Goal: Transaction & Acquisition: Subscribe to service/newsletter

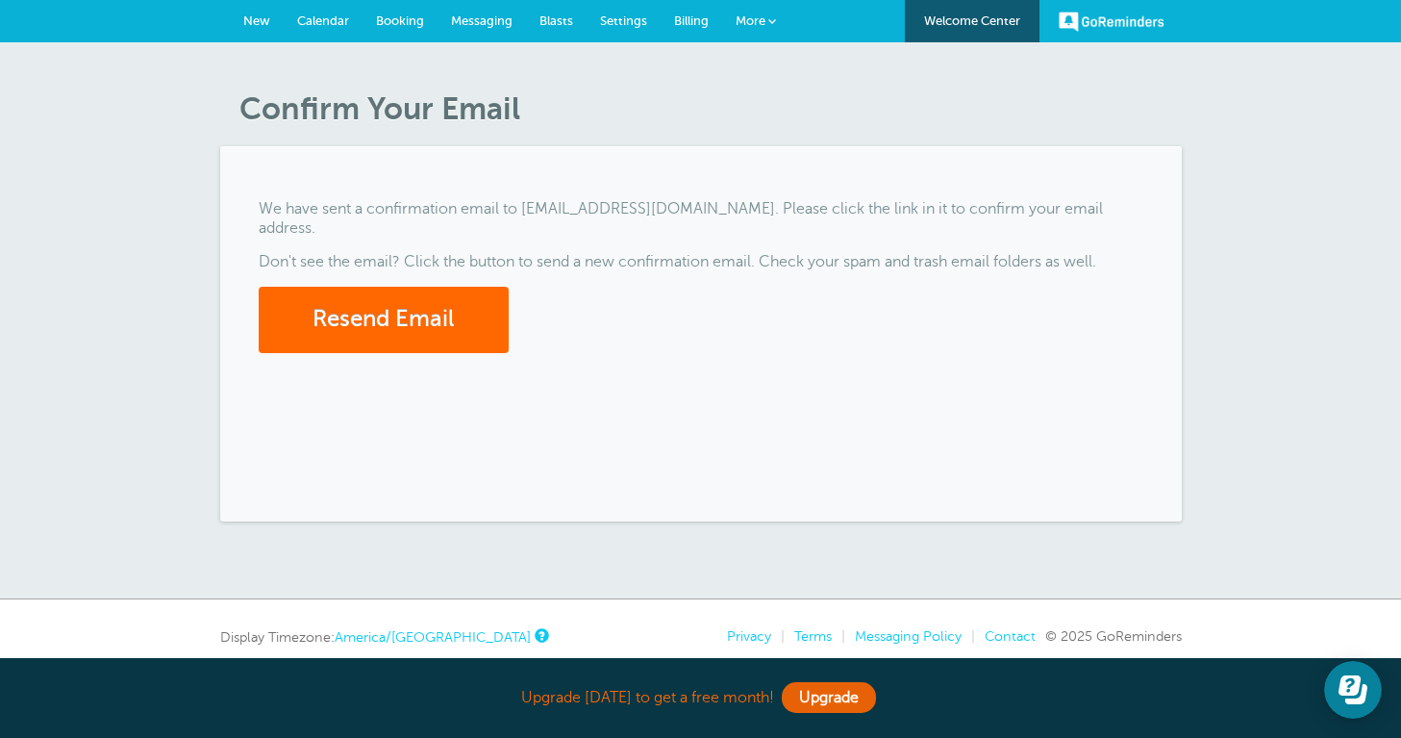
click at [253, 23] on span "New" at bounding box center [256, 20] width 27 height 14
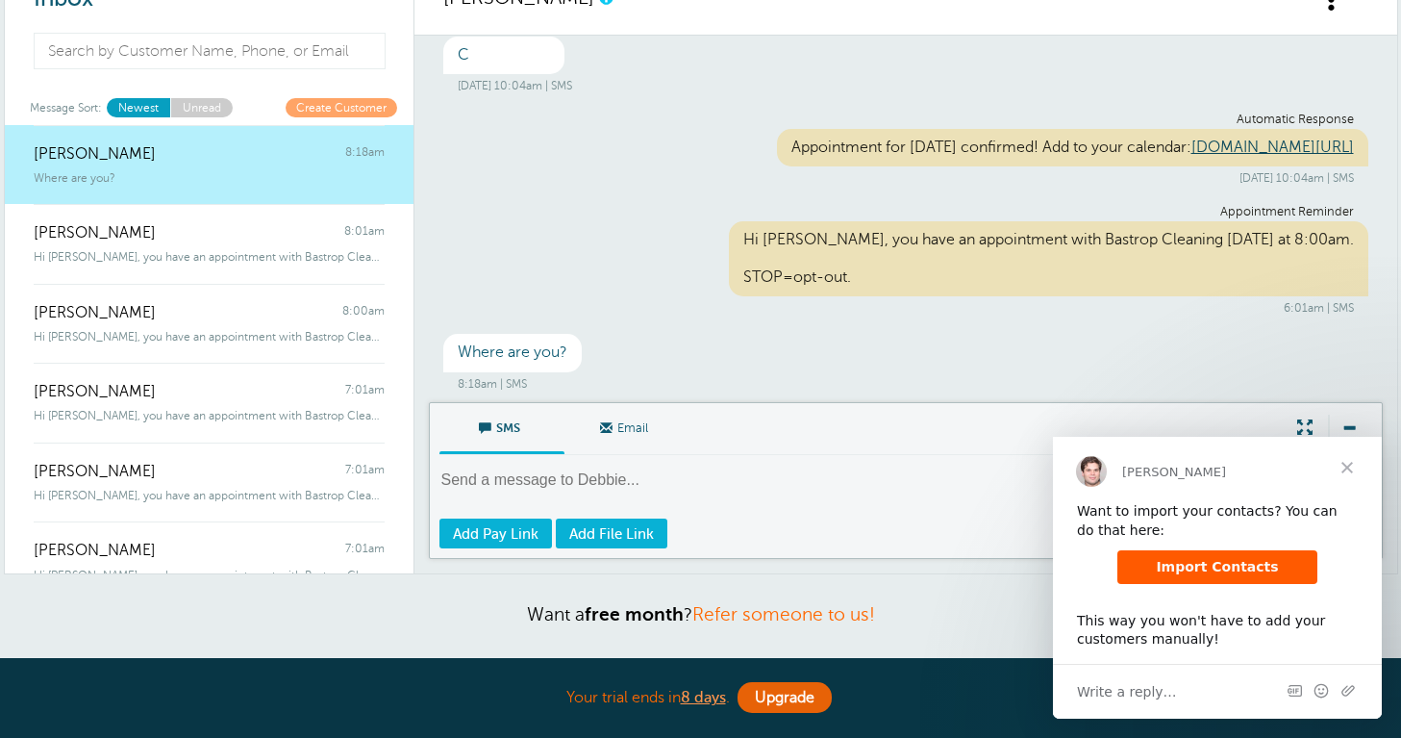
click at [1353, 472] on span "Close" at bounding box center [1347, 467] width 69 height 69
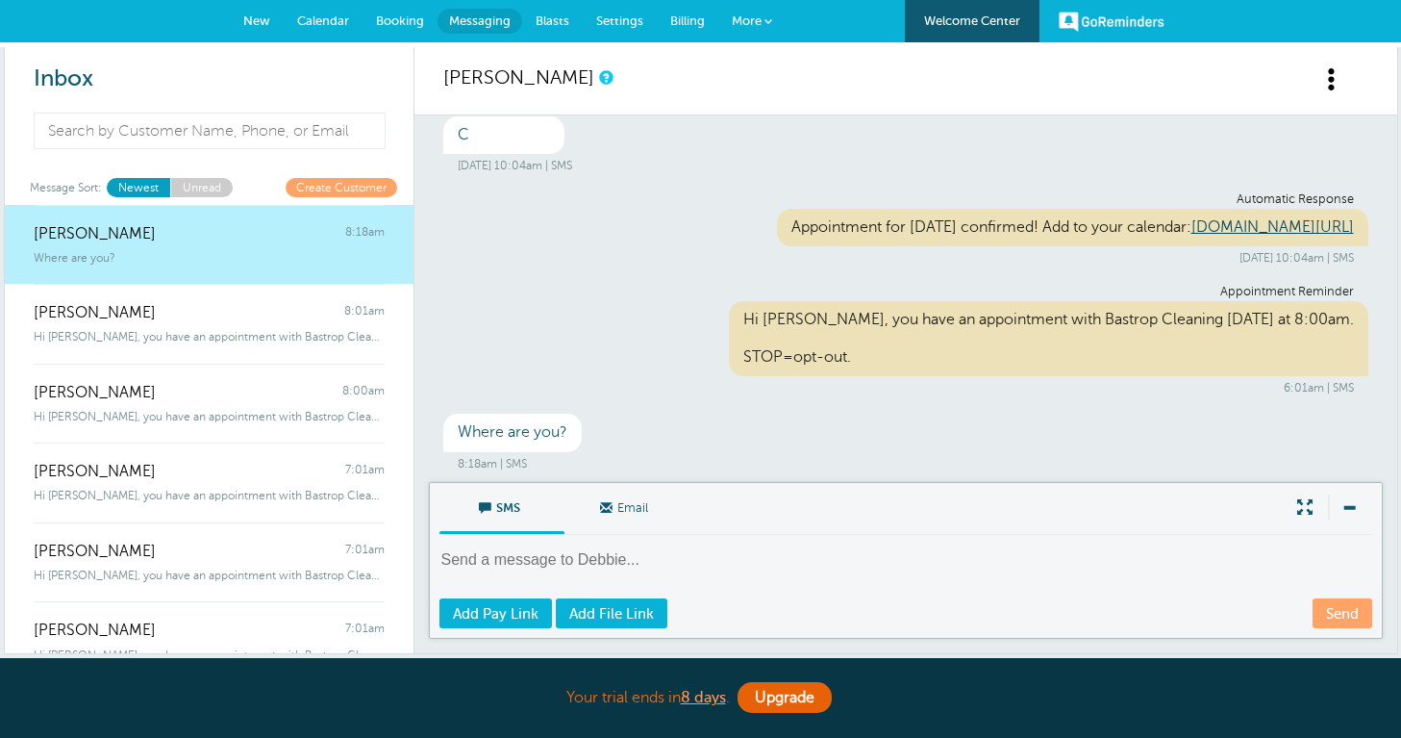
click at [258, 29] on link "New" at bounding box center [257, 21] width 54 height 42
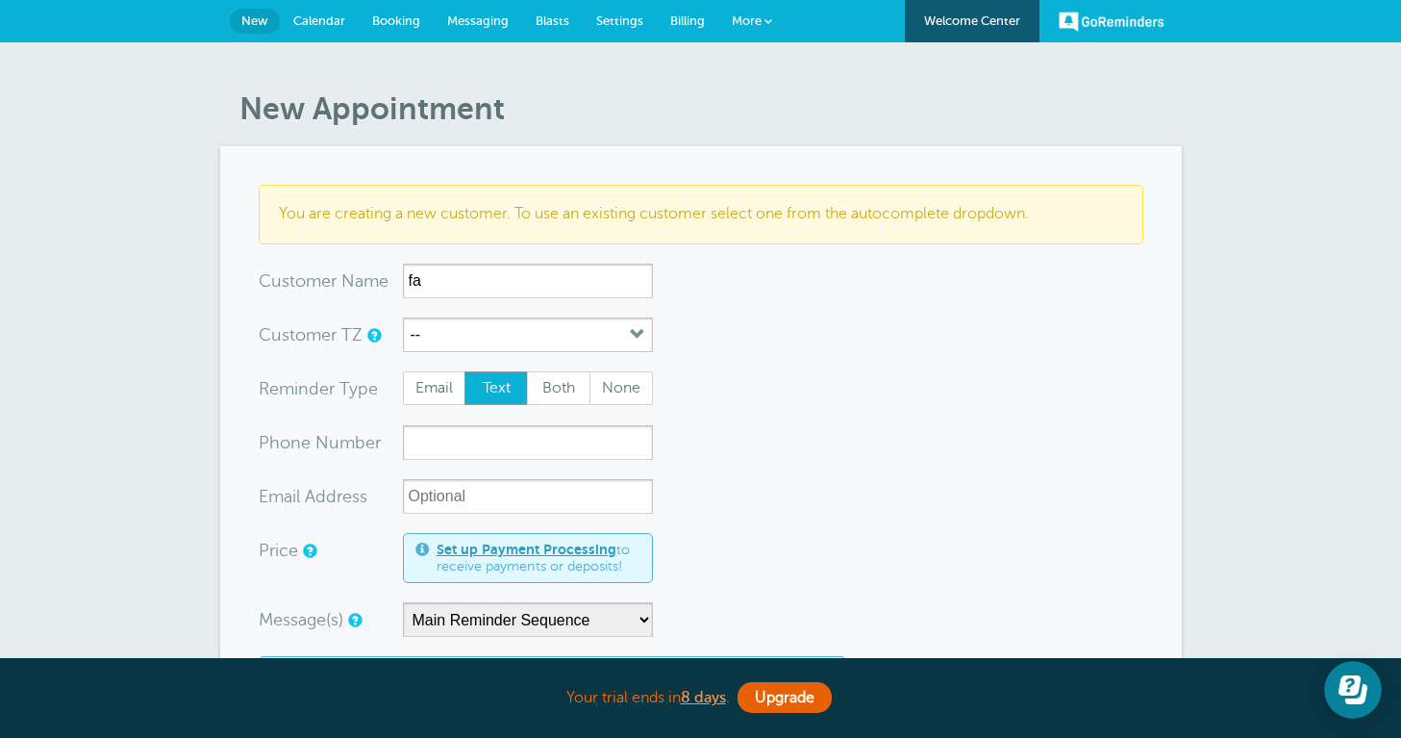
type input "f"
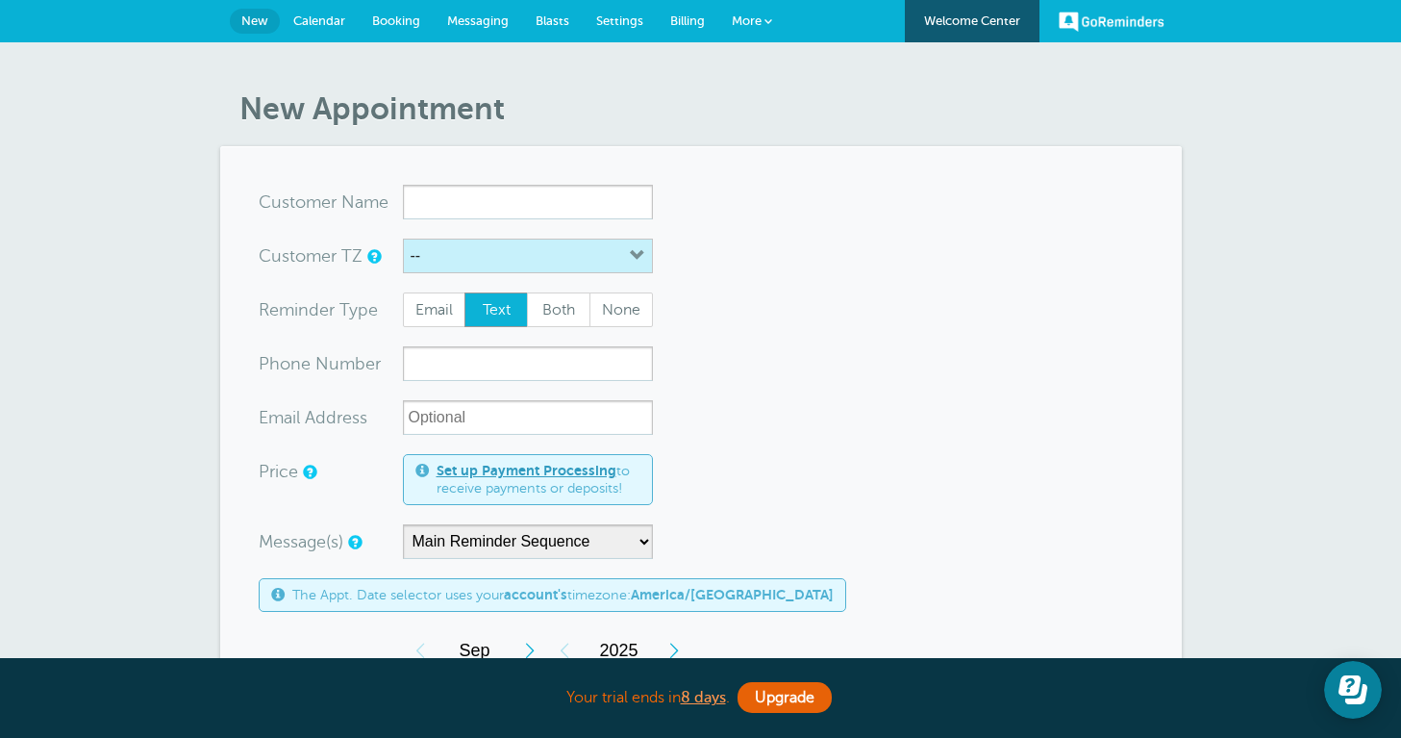
click at [457, 261] on button "--" at bounding box center [528, 256] width 250 height 35
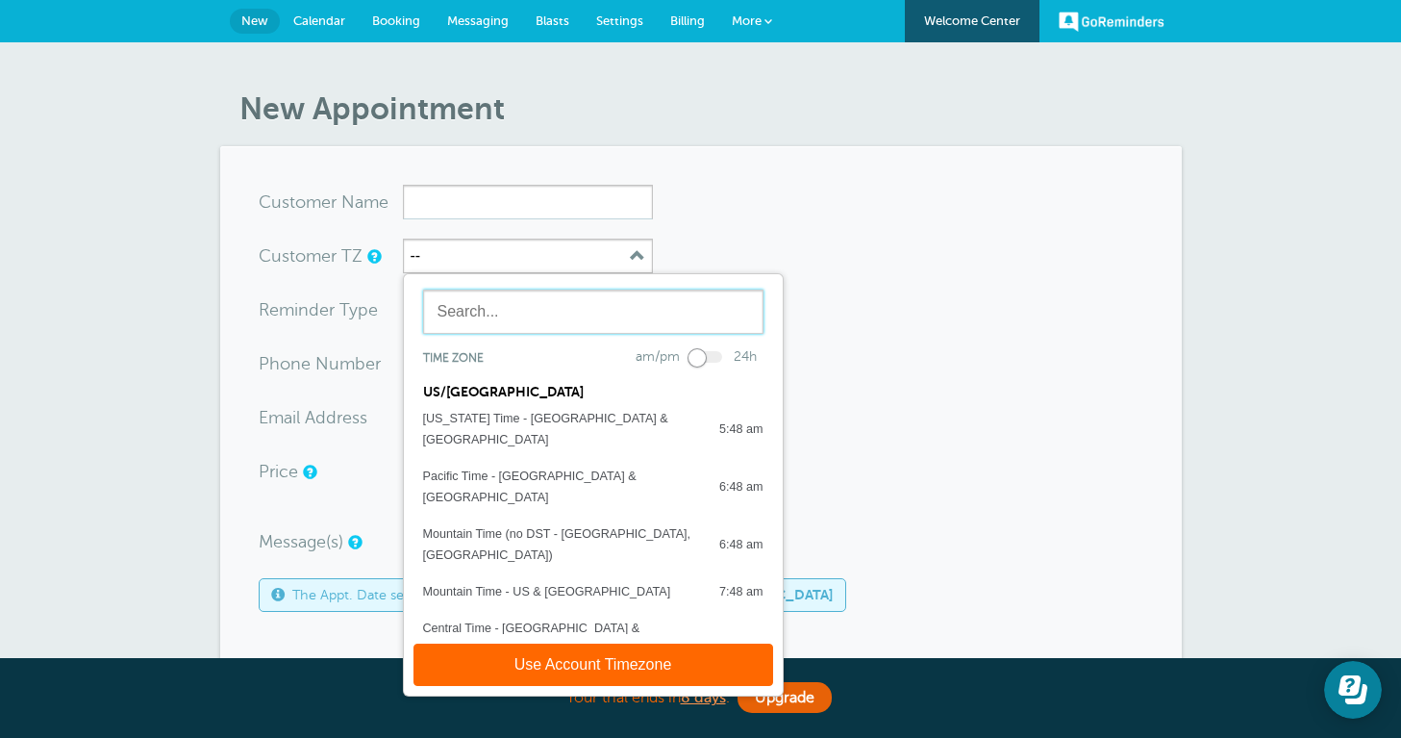
click at [526, 311] on input "text" at bounding box center [593, 312] width 340 height 44
click at [567, 617] on div "Central Time - US & Canada" at bounding box center [561, 638] width 277 height 42
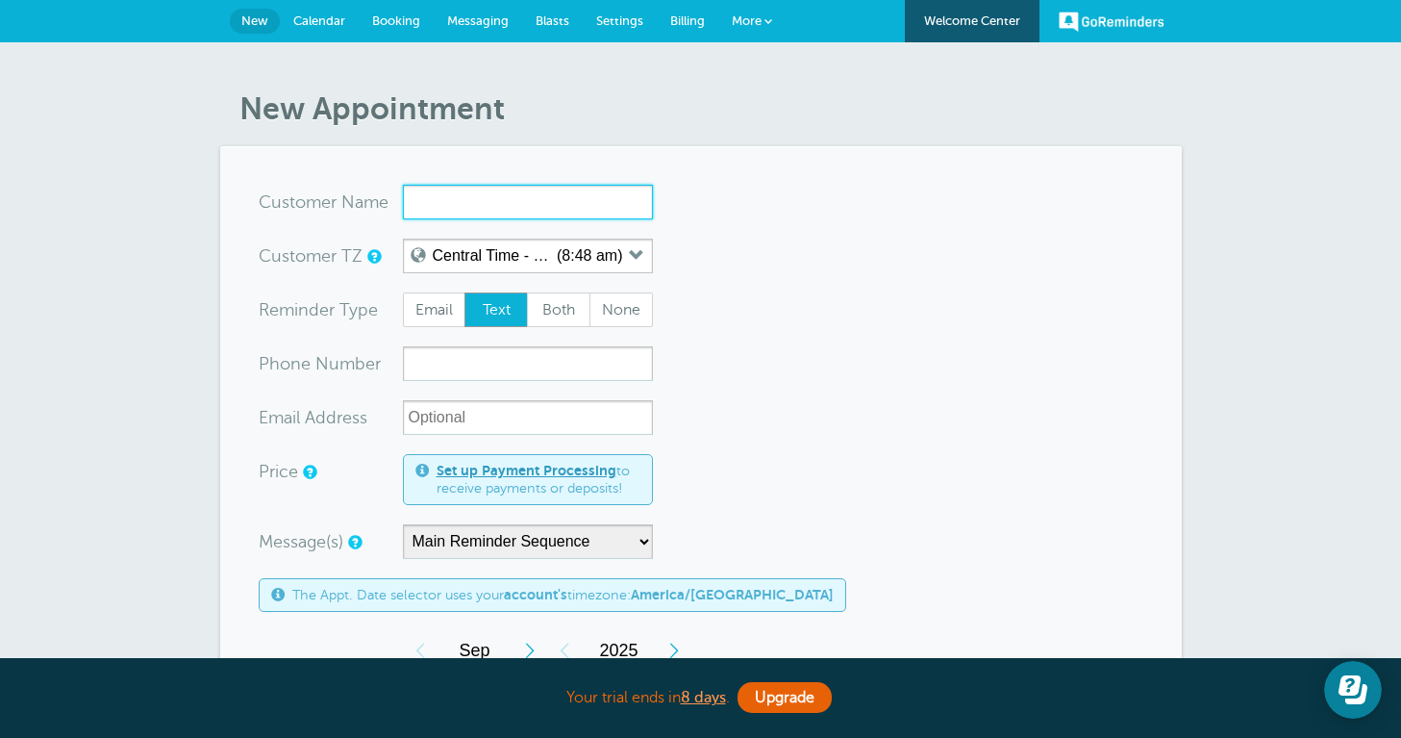
click at [461, 202] on input "x-no-autofill" at bounding box center [528, 202] width 250 height 35
type input "[PERSON_NAME]"
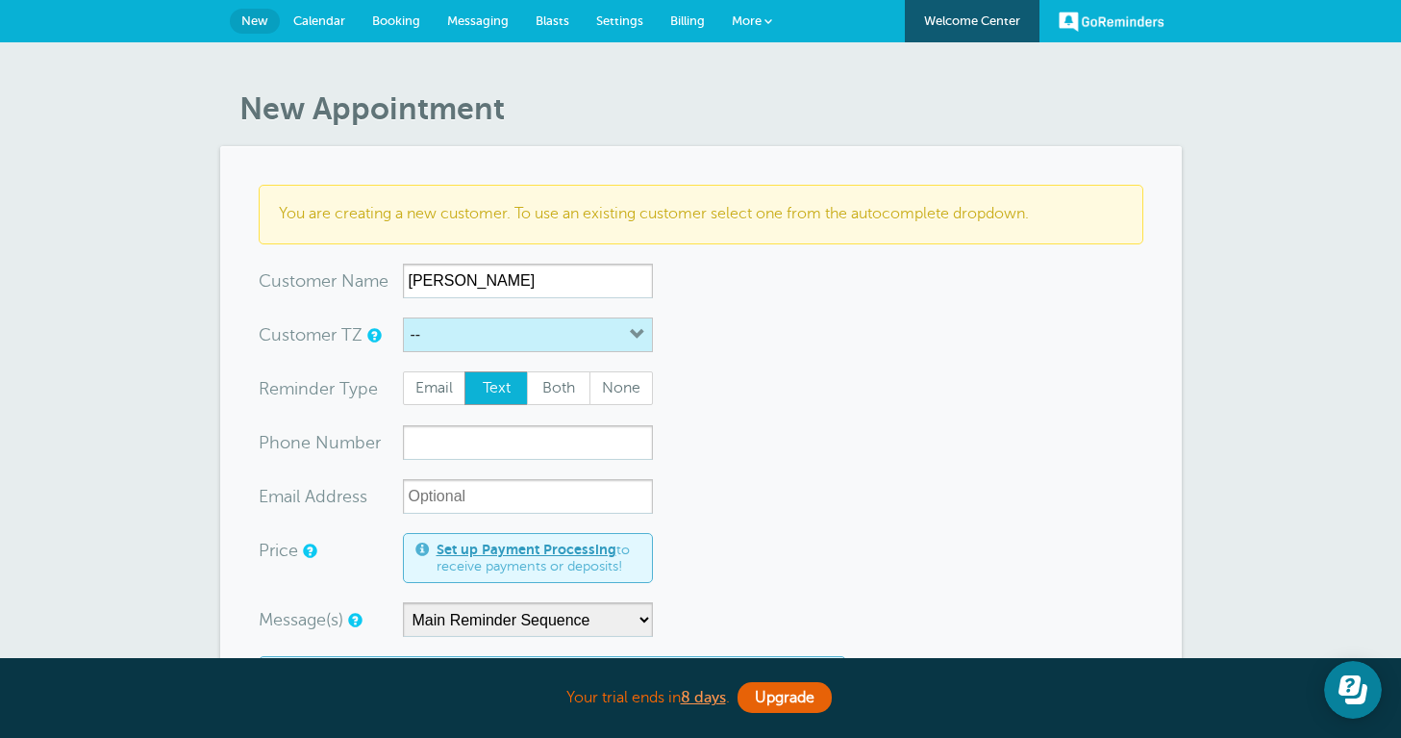
click at [504, 330] on button "--" at bounding box center [528, 334] width 250 height 35
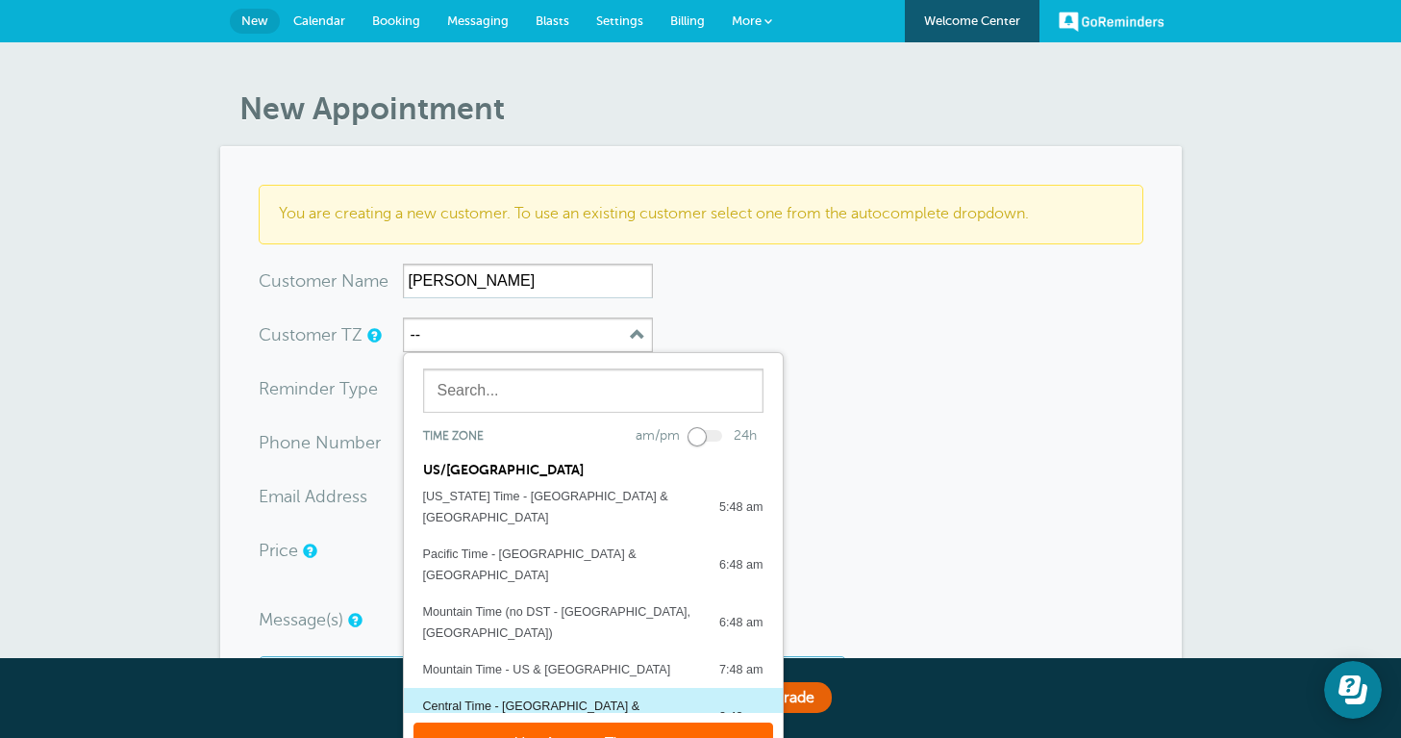
click at [496, 695] on div "Central Time - US & Canada" at bounding box center [561, 716] width 277 height 42
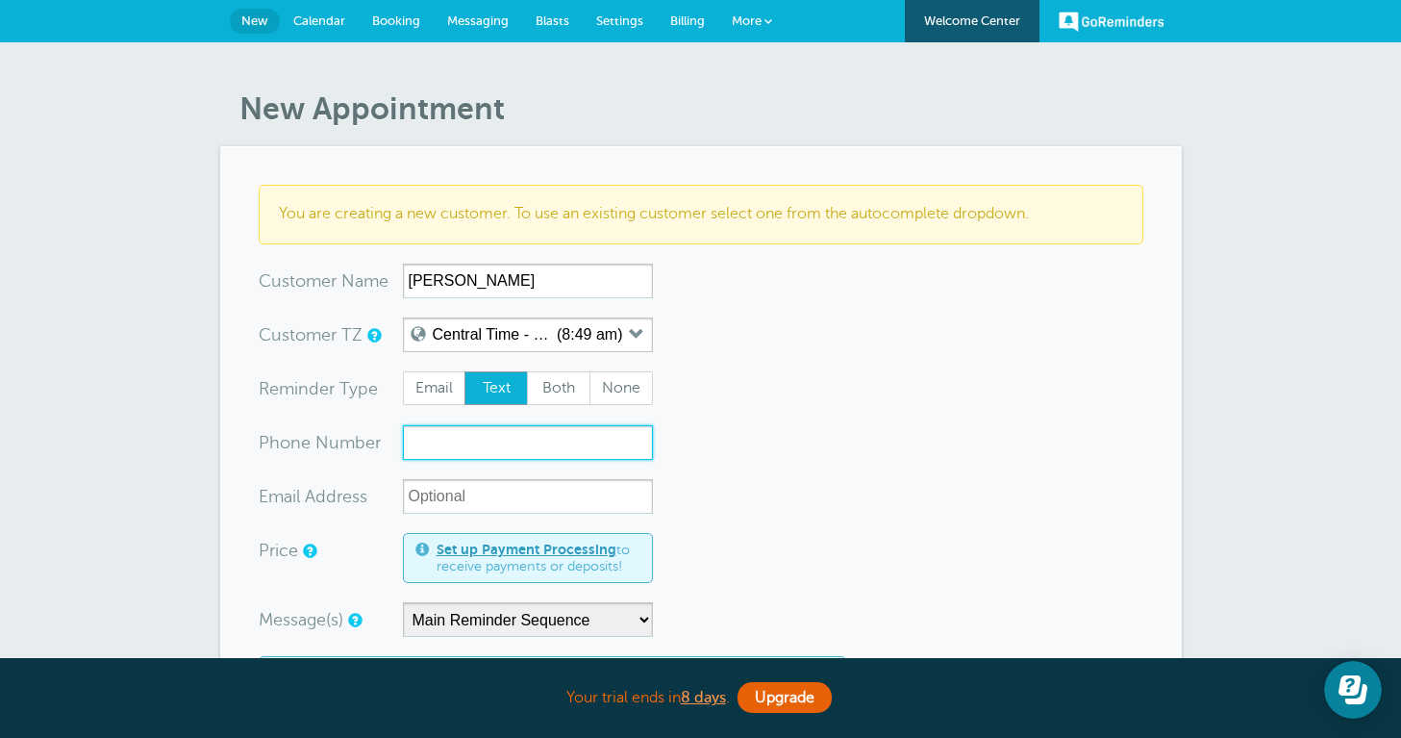
click at [449, 455] on input "xxx-no-autofill" at bounding box center [528, 442] width 250 height 35
type input "512-983-4655"
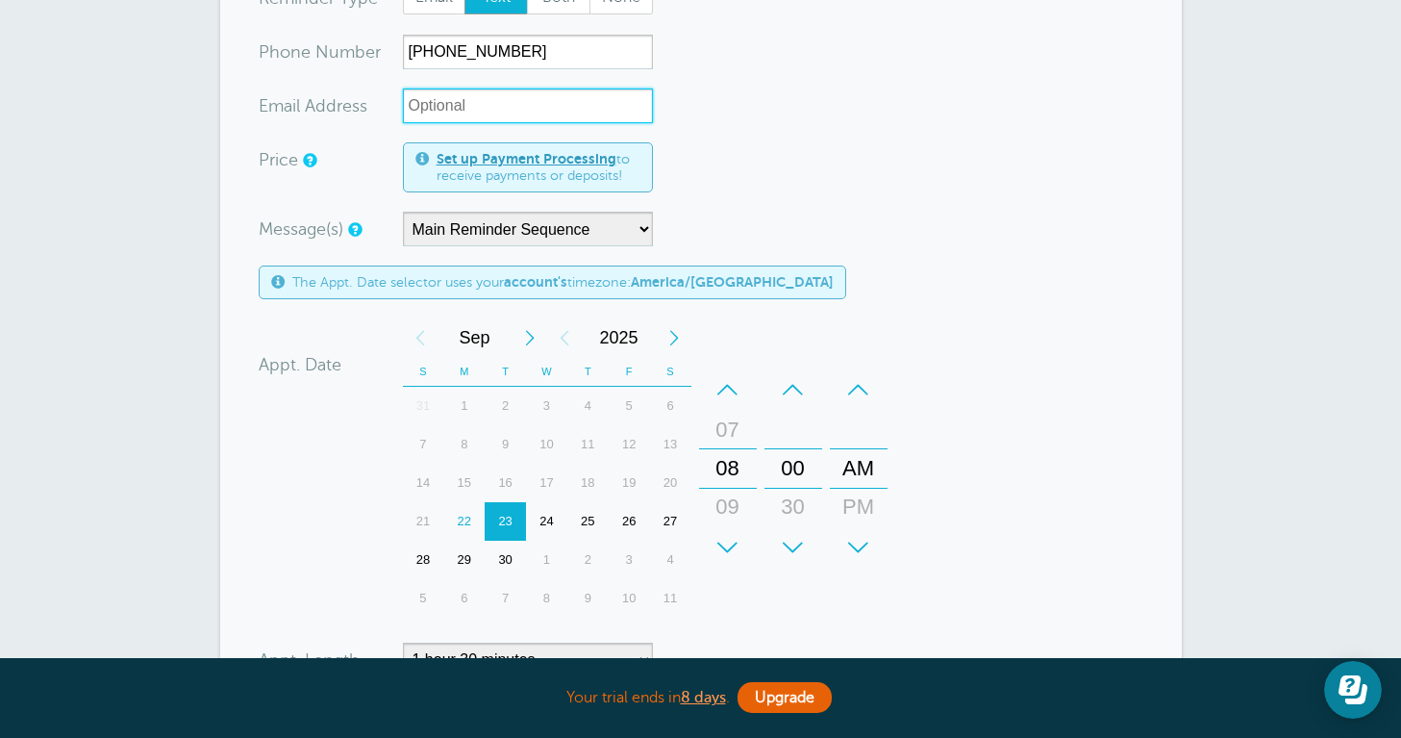
scroll to position [419, 0]
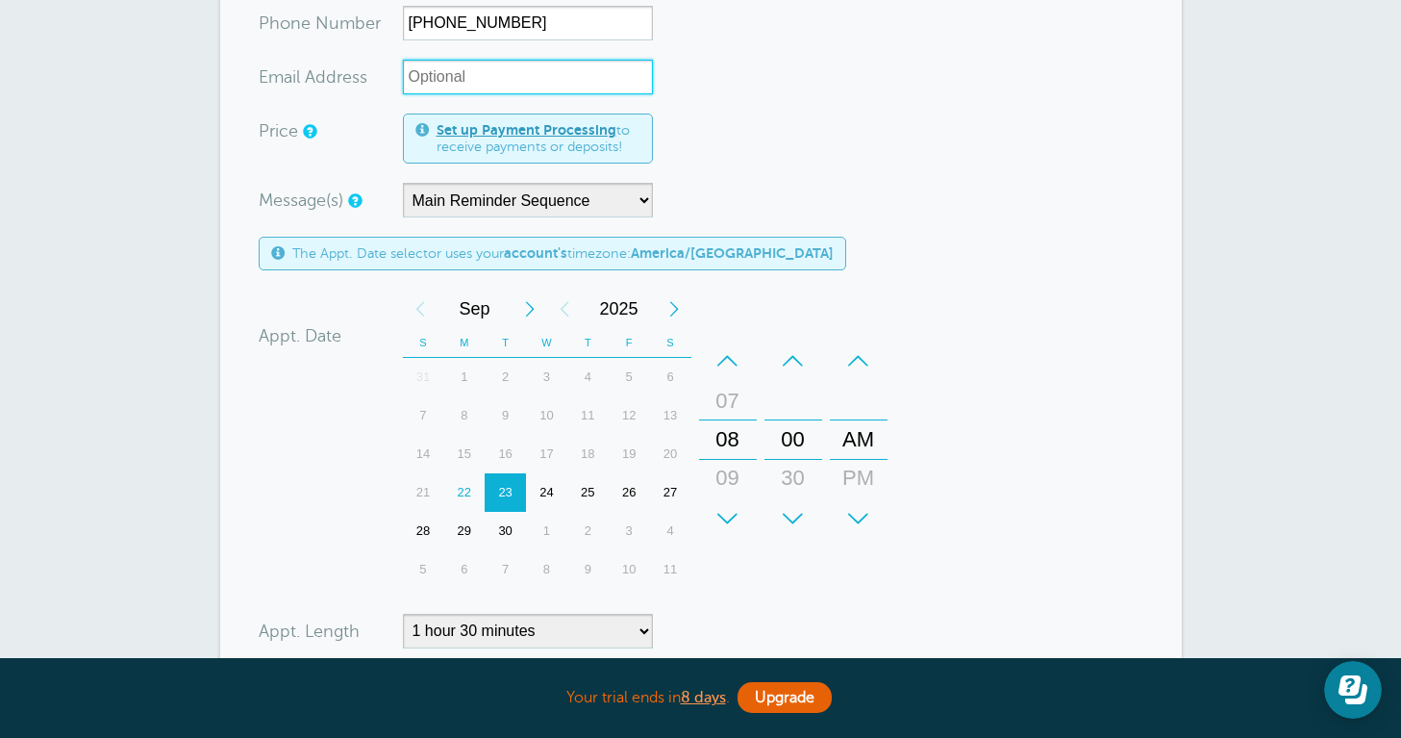
click at [553, 482] on div "24" at bounding box center [546, 492] width 41 height 38
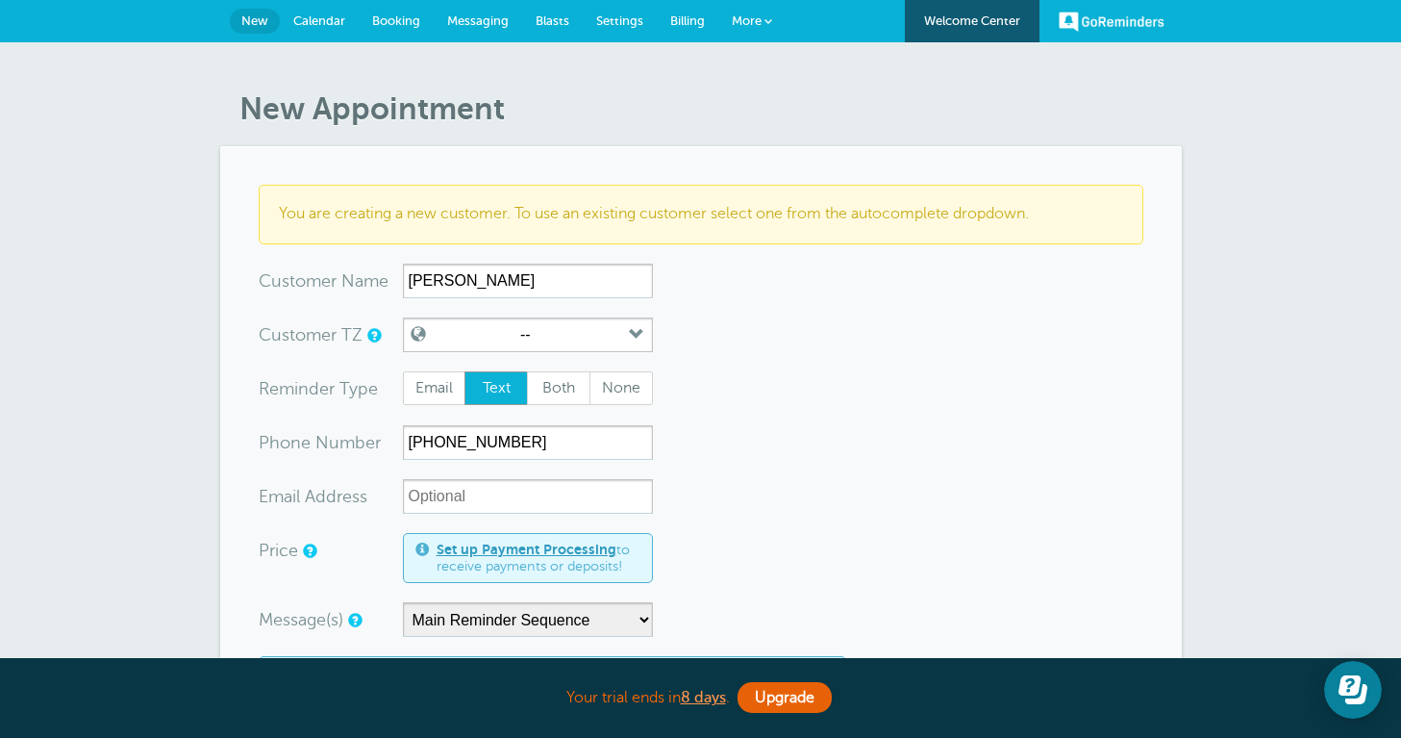
scroll to position [0, 0]
click at [317, 18] on span "Calendar" at bounding box center [319, 20] width 52 height 14
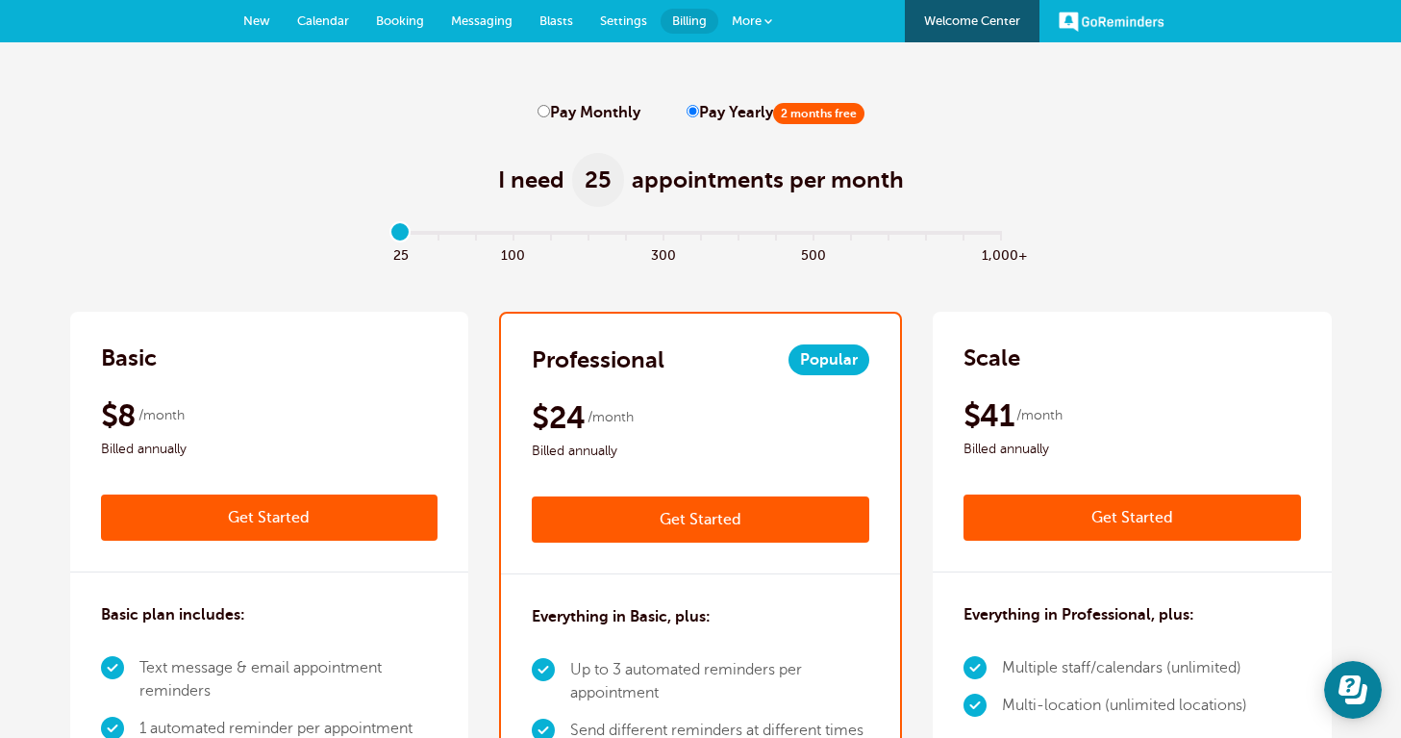
click at [602, 115] on label "Pay Monthly" at bounding box center [589, 113] width 103 height 18
click at [550, 115] on input "Pay Monthly" at bounding box center [544, 111] width 13 height 13
radio input "true"
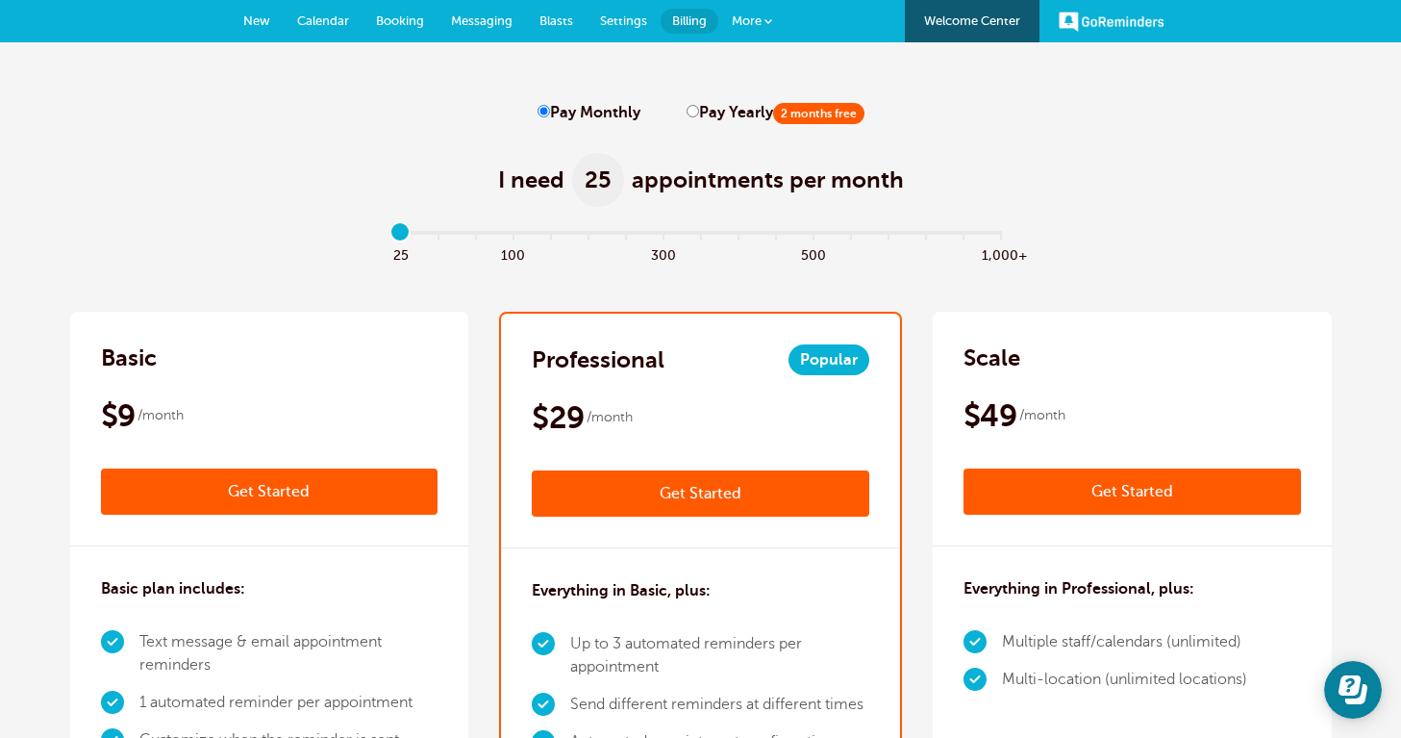
click at [722, 491] on link "Get Started" at bounding box center [701, 493] width 338 height 46
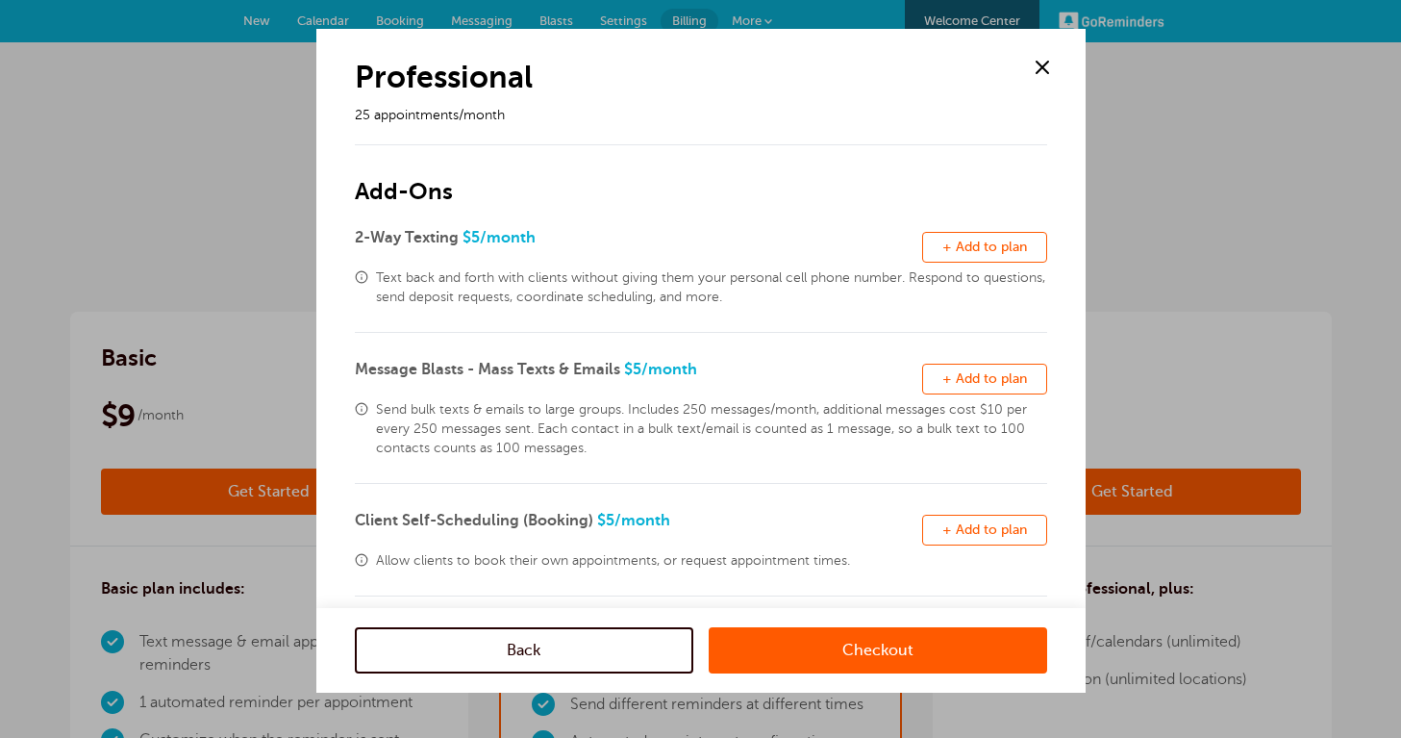
click at [1044, 62] on span at bounding box center [1042, 67] width 29 height 29
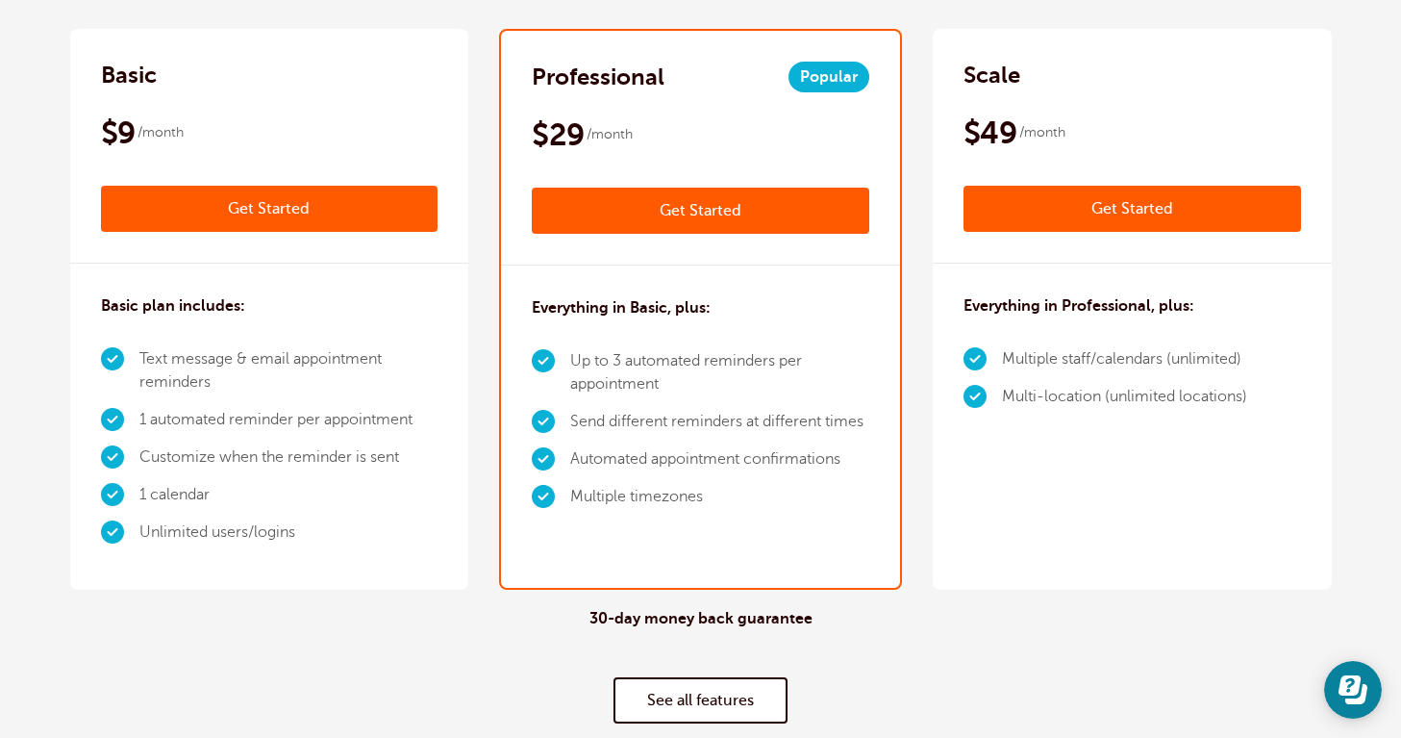
scroll to position [285, 0]
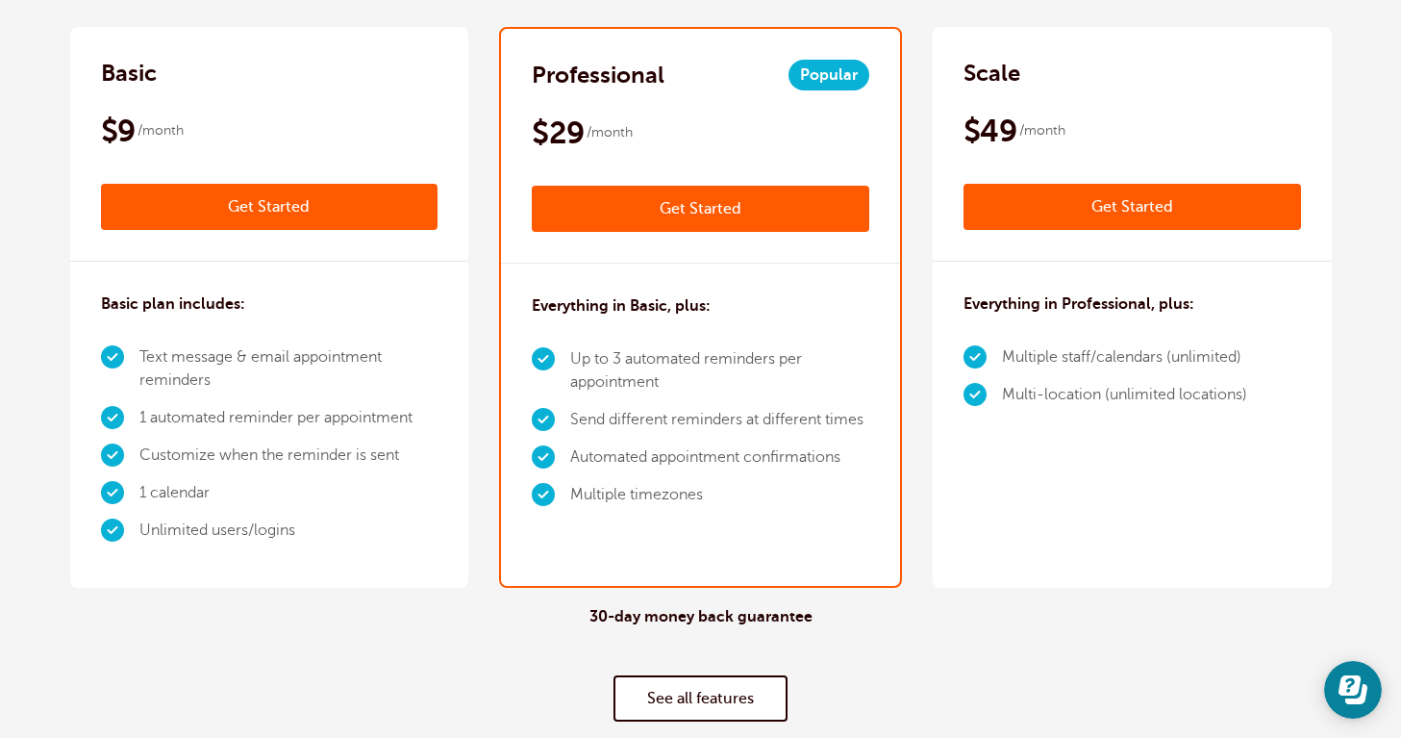
click at [698, 216] on link "Get Started" at bounding box center [701, 209] width 338 height 46
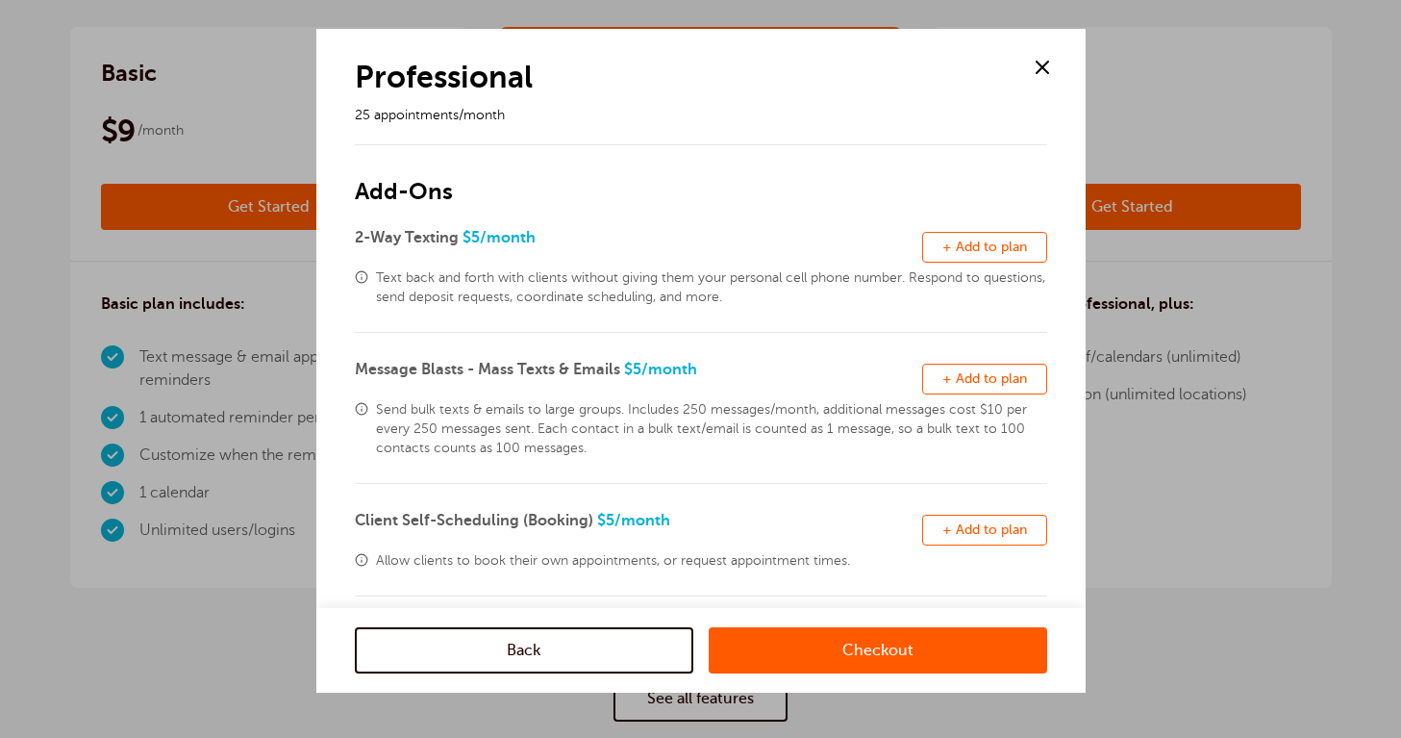
click at [991, 258] on button "Remove + Add to plan" at bounding box center [984, 247] width 125 height 31
click at [966, 240] on span "Remove" at bounding box center [985, 246] width 52 height 14
click at [827, 656] on link "Checkout" at bounding box center [878, 650] width 339 height 46
